Goal: Task Accomplishment & Management: Manage account settings

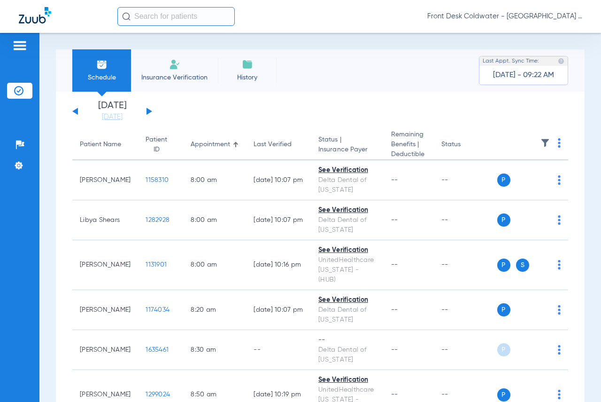
click at [153, 112] on app-single-date-navigator "[DATE] [DATE] [DATE] [DATE] [DATE] [DATE] [DATE] [DATE] [DATE] [DATE] [DATE] [D…" at bounding box center [320, 111] width 496 height 21
click at [147, 113] on button at bounding box center [150, 111] width 6 height 7
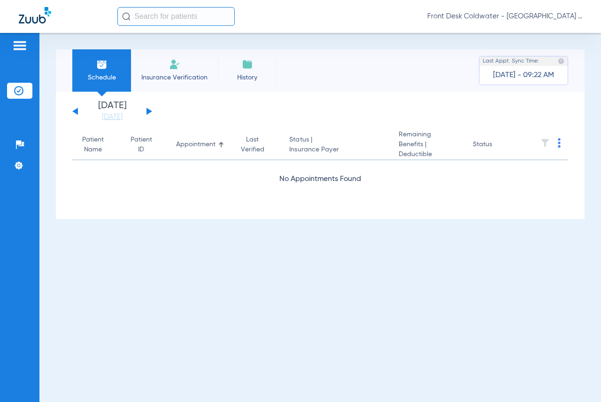
click at [147, 113] on button at bounding box center [150, 111] width 6 height 7
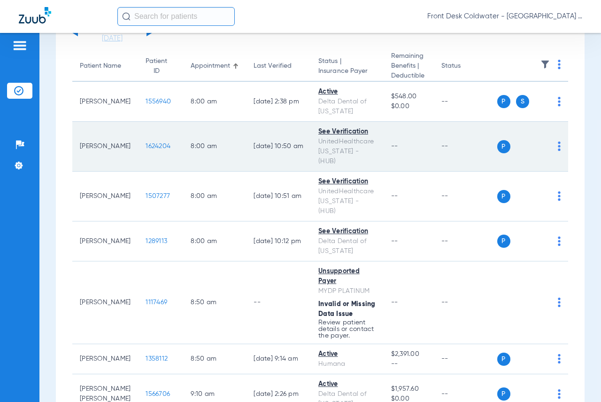
scroll to position [94, 0]
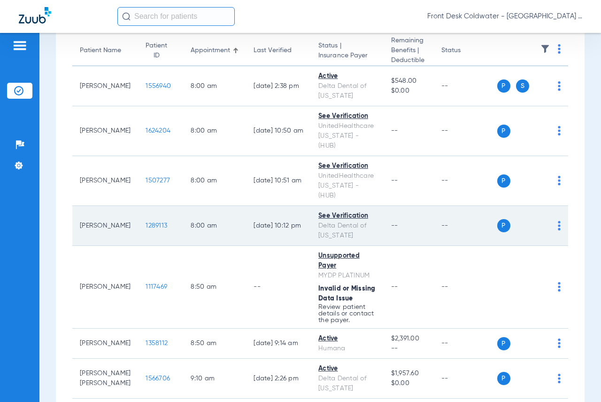
click at [555, 206] on td "P S" at bounding box center [532, 226] width 71 height 40
click at [551, 219] on div "P S" at bounding box center [529, 225] width 64 height 13
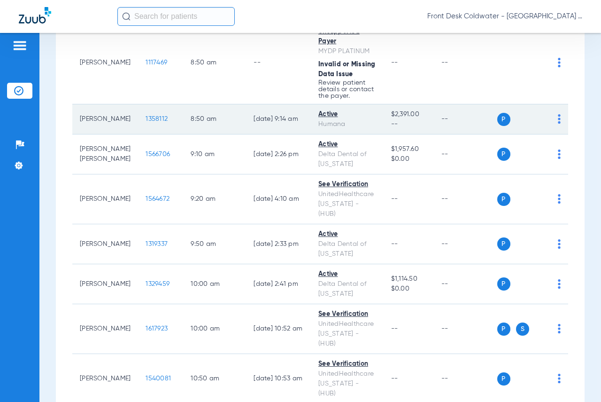
scroll to position [329, 0]
